Goal: Information Seeking & Learning: Learn about a topic

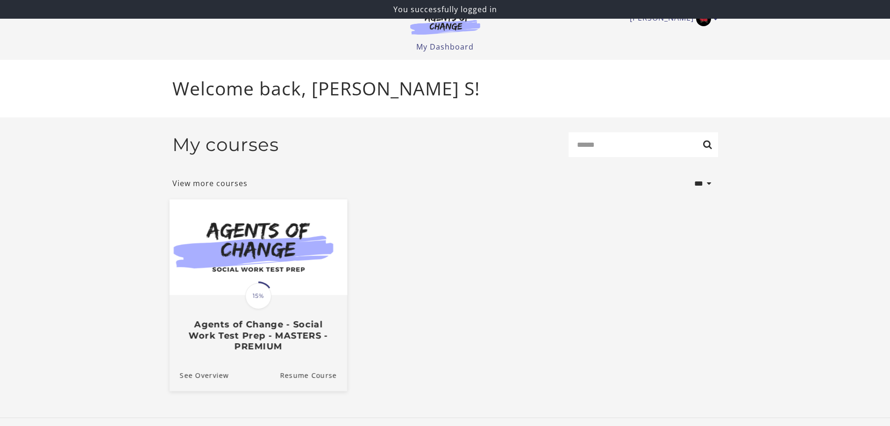
click at [237, 268] on img at bounding box center [258, 247] width 178 height 96
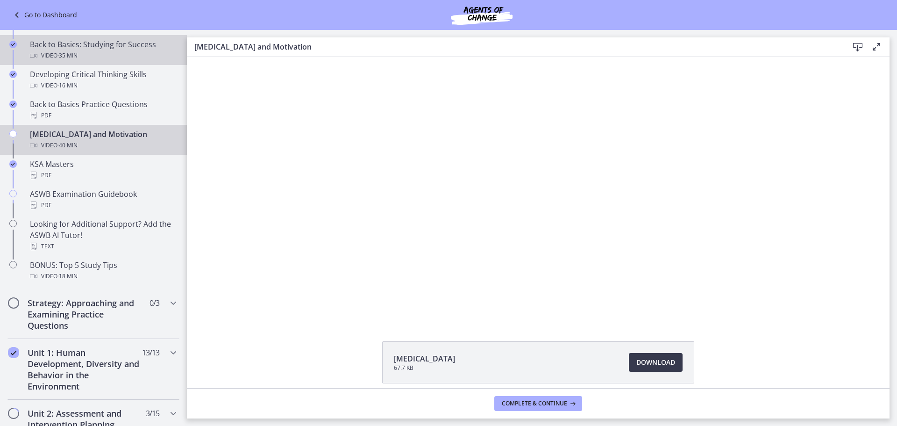
scroll to position [374, 0]
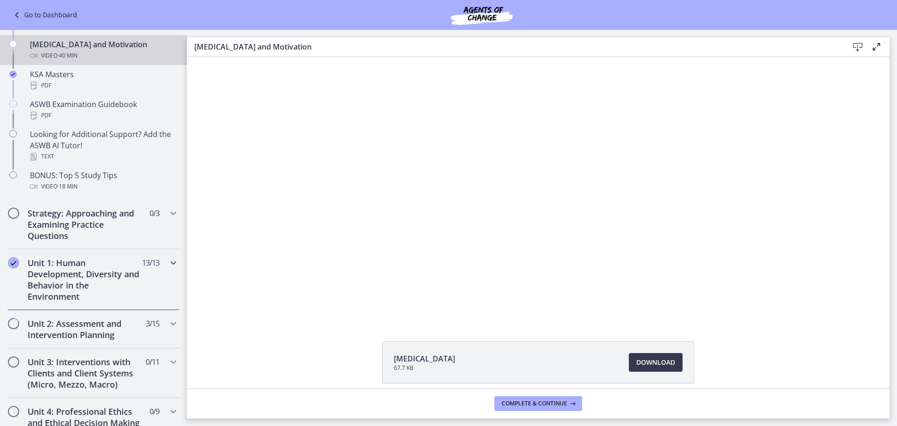
click at [105, 277] on h2 "Unit 1: Human Development, Diversity and Behavior in the Environment" at bounding box center [85, 279] width 114 height 45
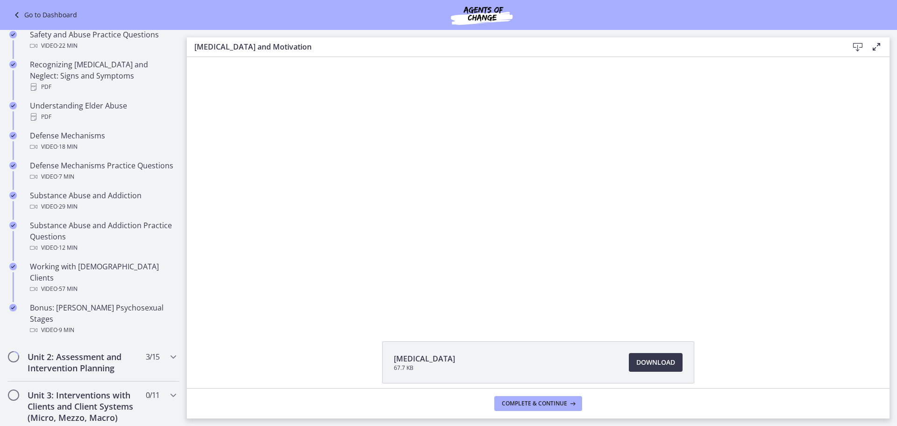
scroll to position [607, 0]
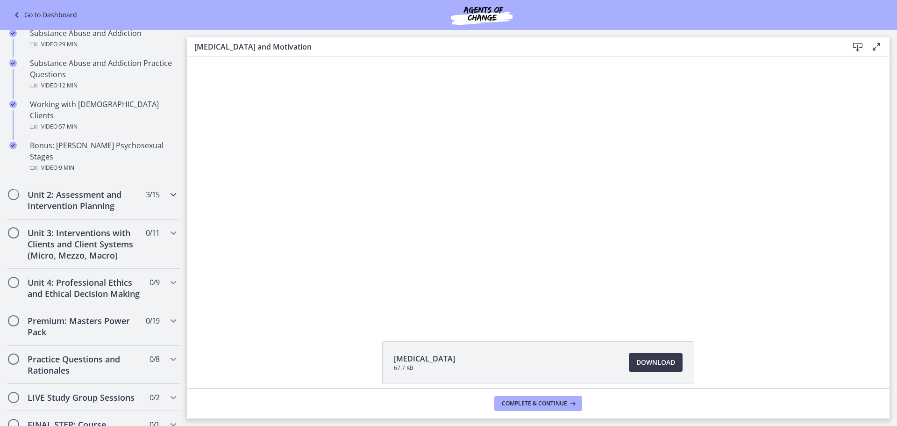
click at [101, 181] on div "Unit 2: Assessment and Intervention Planning 3 / 15 Completed" at bounding box center [93, 200] width 172 height 38
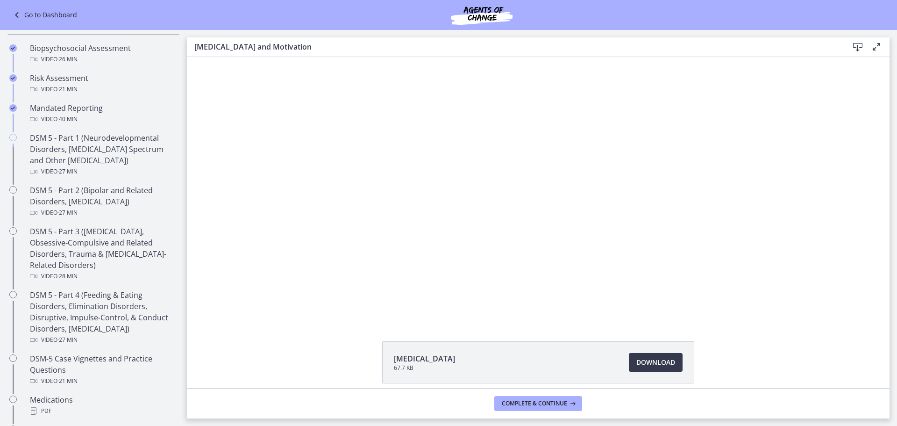
scroll to position [187, 0]
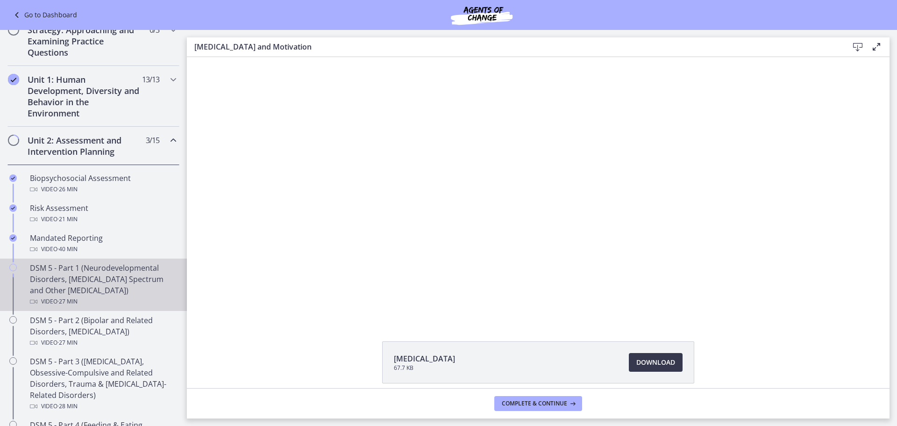
click at [78, 279] on div "DSM 5 - Part 1 (Neurodevelopmental Disorders, [MEDICAL_DATA] Spectrum and Other…" at bounding box center [103, 284] width 146 height 45
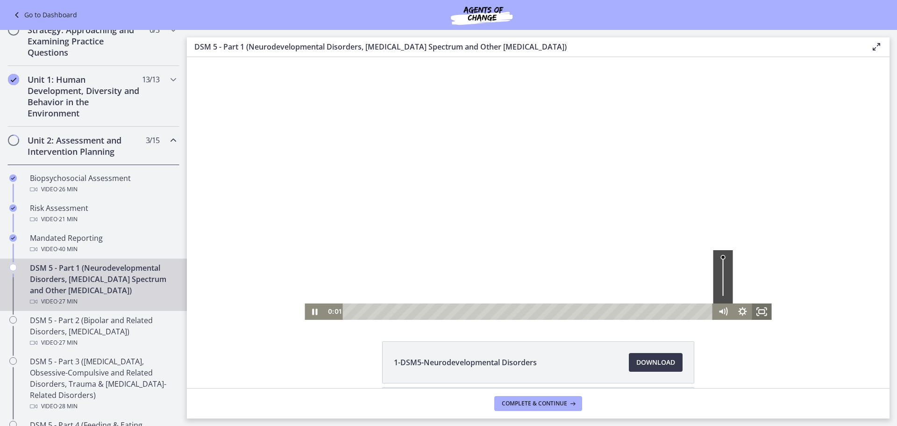
click at [759, 313] on rect "Fullscreen" at bounding box center [762, 311] width 6 height 4
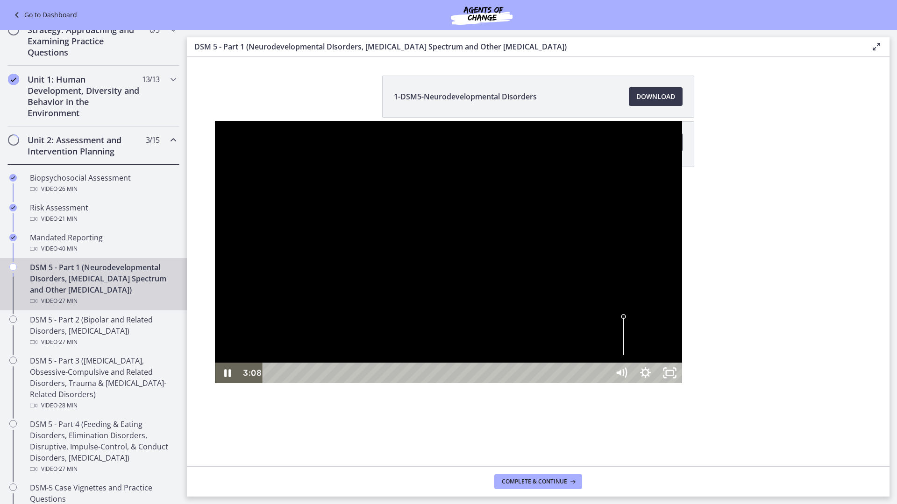
click at [561, 305] on div at bounding box center [448, 252] width 467 height 263
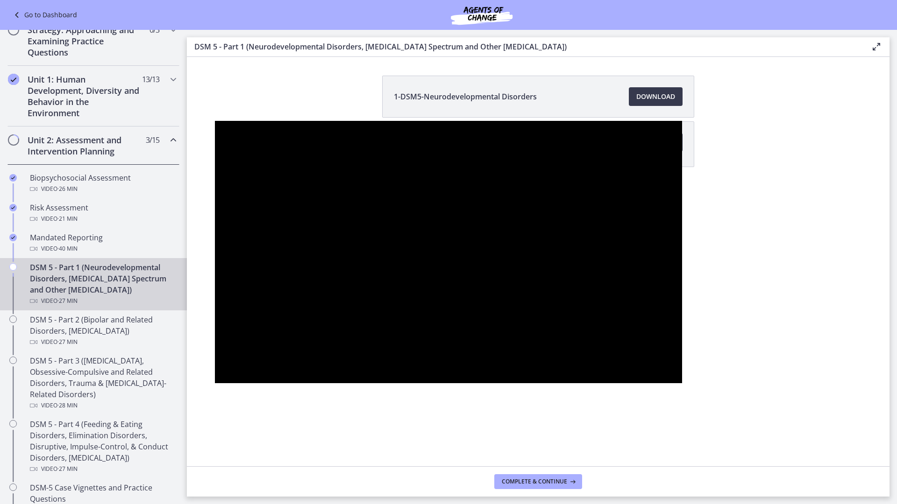
click at [337, 384] on div at bounding box center [448, 252] width 467 height 263
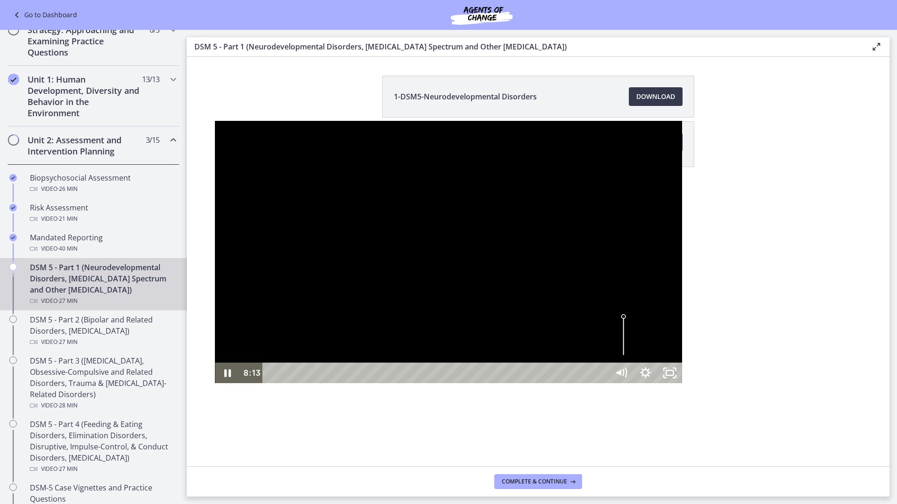
click at [477, 321] on div at bounding box center [448, 252] width 467 height 263
click at [529, 290] on div at bounding box center [448, 252] width 467 height 263
click at [682, 384] on icon "Unfullscreen" at bounding box center [670, 373] width 24 height 21
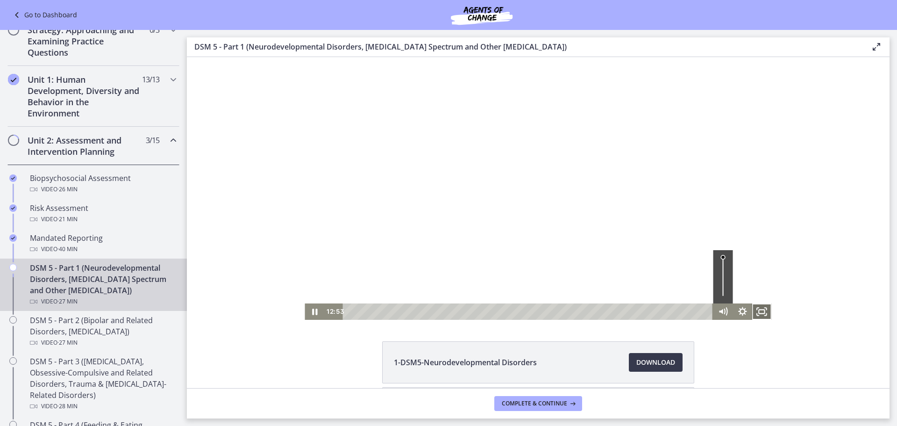
click at [763, 316] on icon "Fullscreen" at bounding box center [762, 311] width 20 height 16
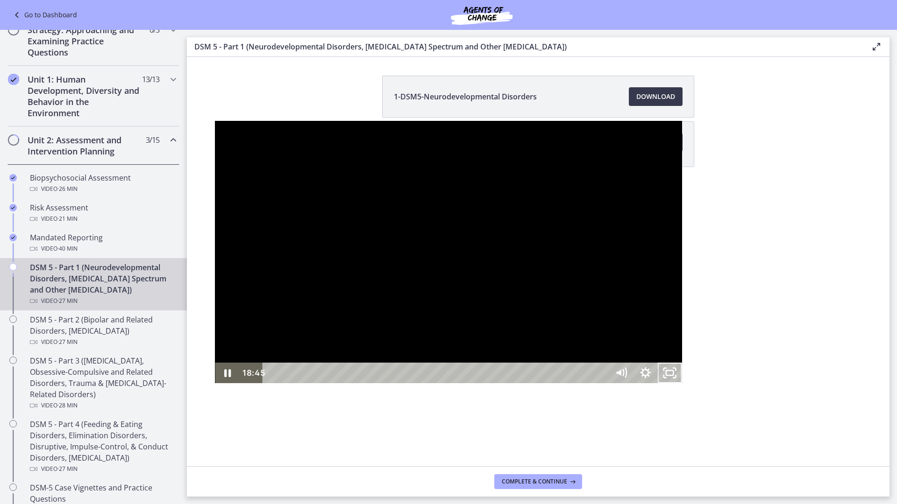
click at [432, 338] on div at bounding box center [448, 252] width 467 height 263
click at [682, 384] on icon "Unfullscreen" at bounding box center [670, 373] width 24 height 21
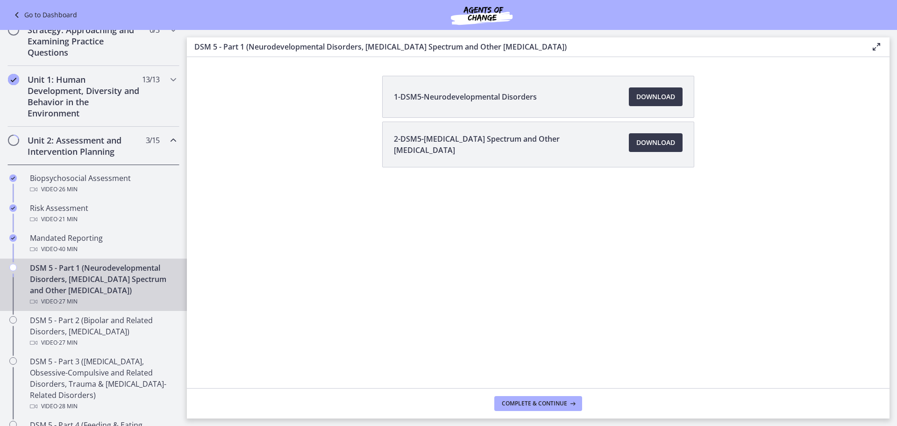
scroll to position [90, 0]
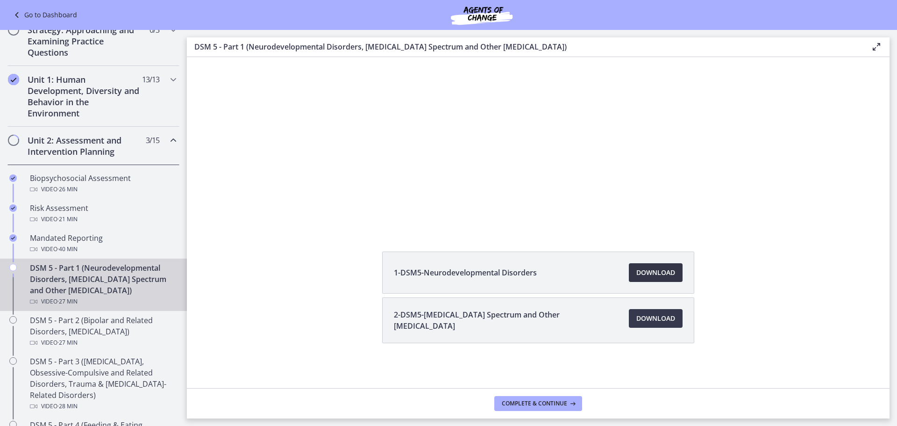
click at [642, 269] on span "Download Opens in a new window" at bounding box center [655, 272] width 39 height 11
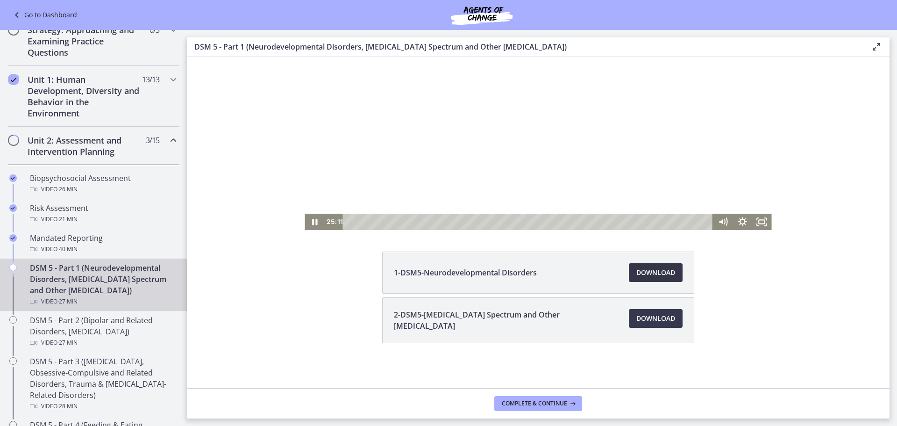
scroll to position [0, 0]
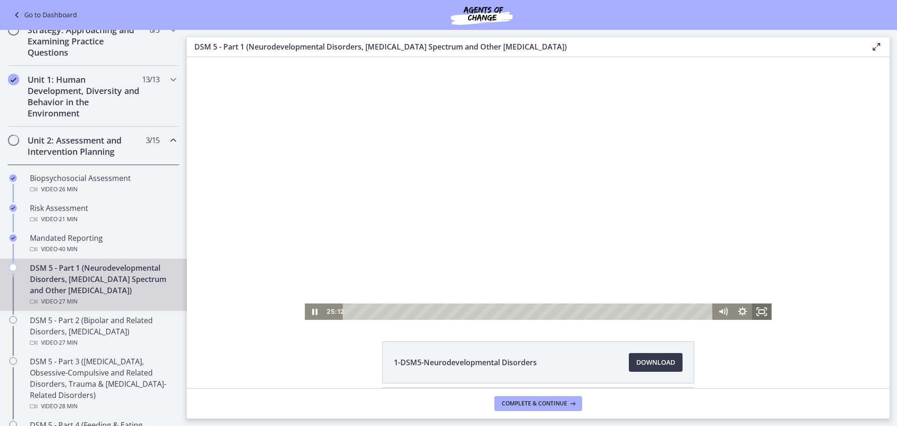
click at [753, 304] on icon "Fullscreen" at bounding box center [762, 311] width 20 height 16
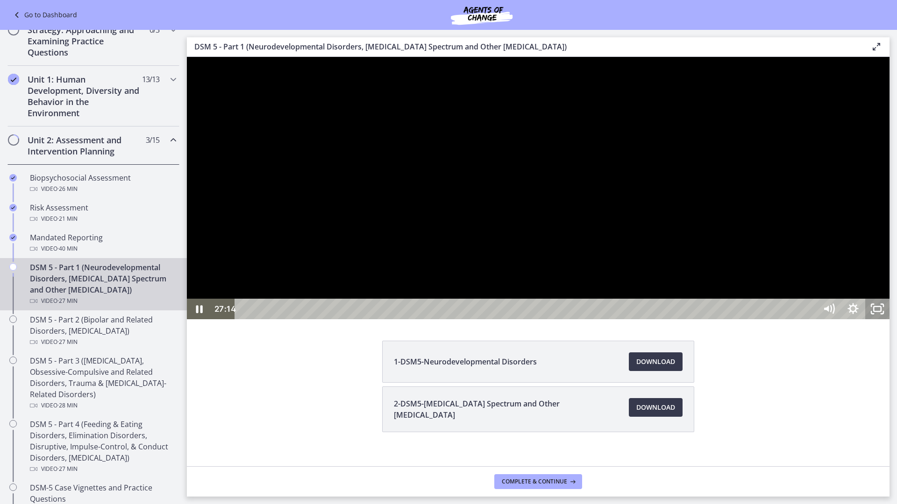
click at [889, 320] on icon "Unfullscreen" at bounding box center [877, 309] width 24 height 21
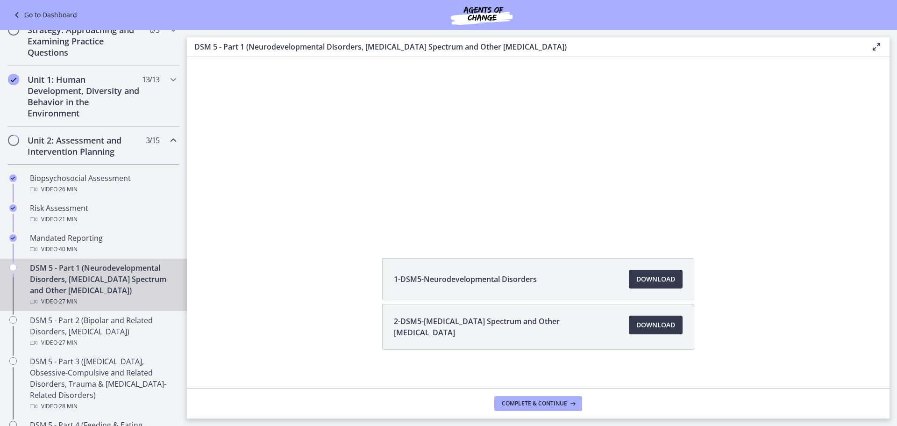
scroll to position [90, 0]
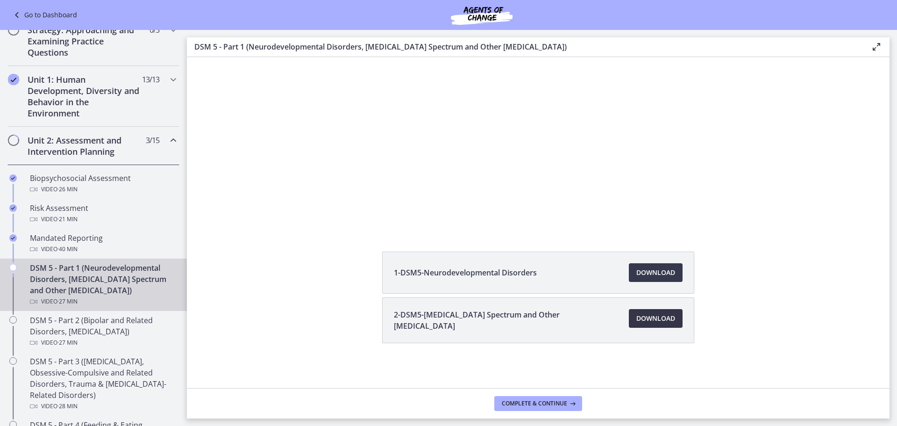
click at [664, 320] on span "Download Opens in a new window" at bounding box center [655, 318] width 39 height 11
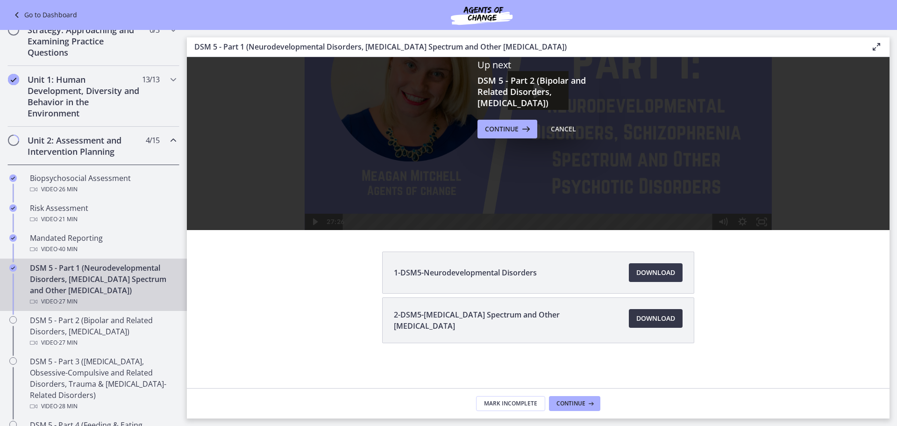
scroll to position [0, 0]
click at [582, 407] on button "Continue" at bounding box center [574, 403] width 51 height 15
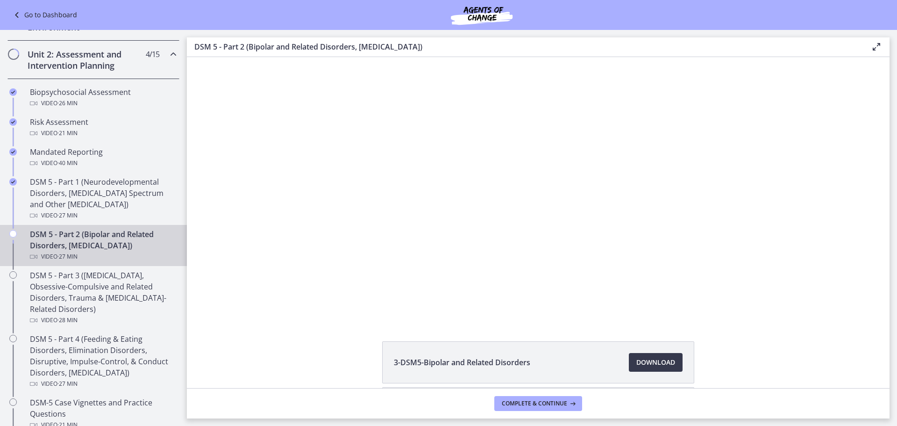
scroll to position [234, 0]
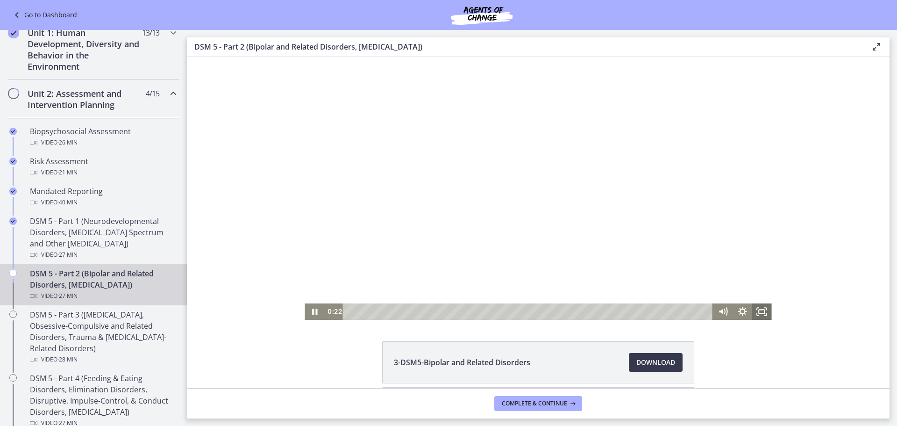
click at [759, 310] on rect "Fullscreen" at bounding box center [762, 311] width 6 height 4
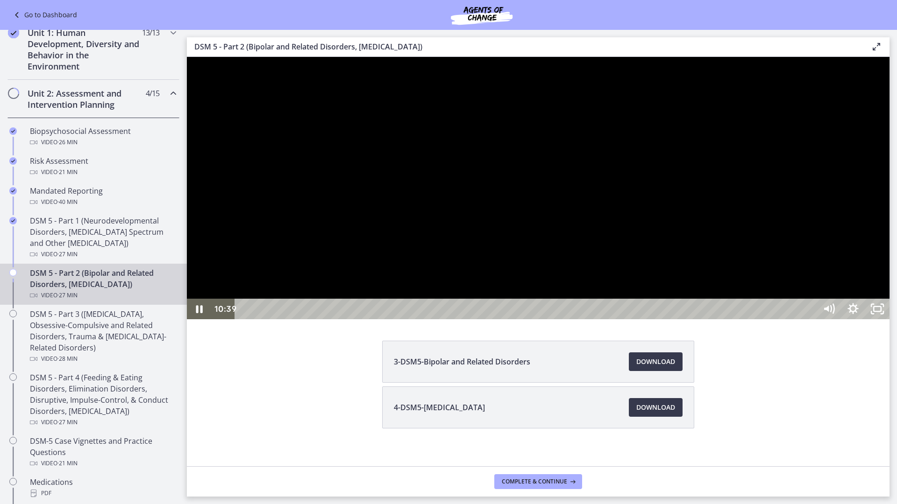
click at [607, 240] on div at bounding box center [538, 188] width 703 height 263
click at [672, 320] on div at bounding box center [538, 188] width 703 height 263
click at [889, 320] on icon "Unfullscreen" at bounding box center [877, 309] width 24 height 21
